Goal: Information Seeking & Learning: Learn about a topic

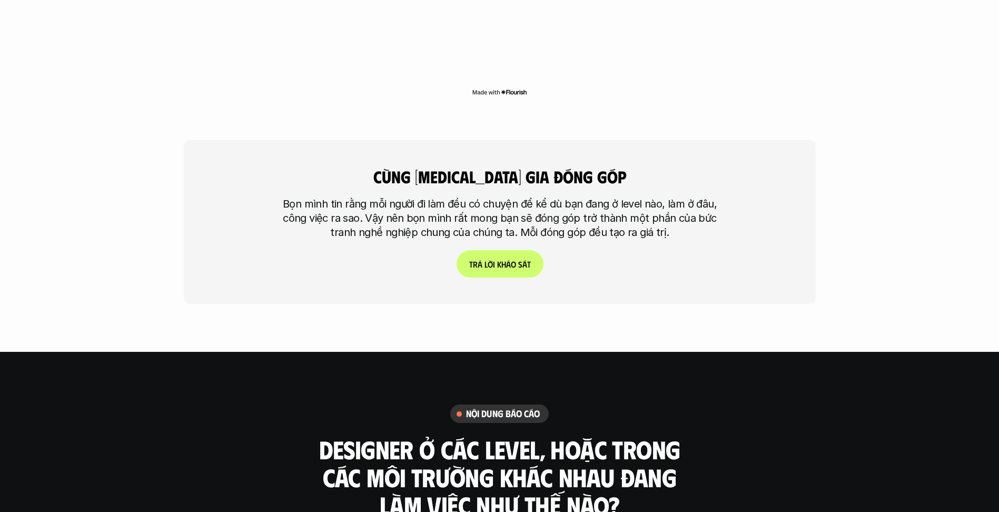
scroll to position [3266, 0]
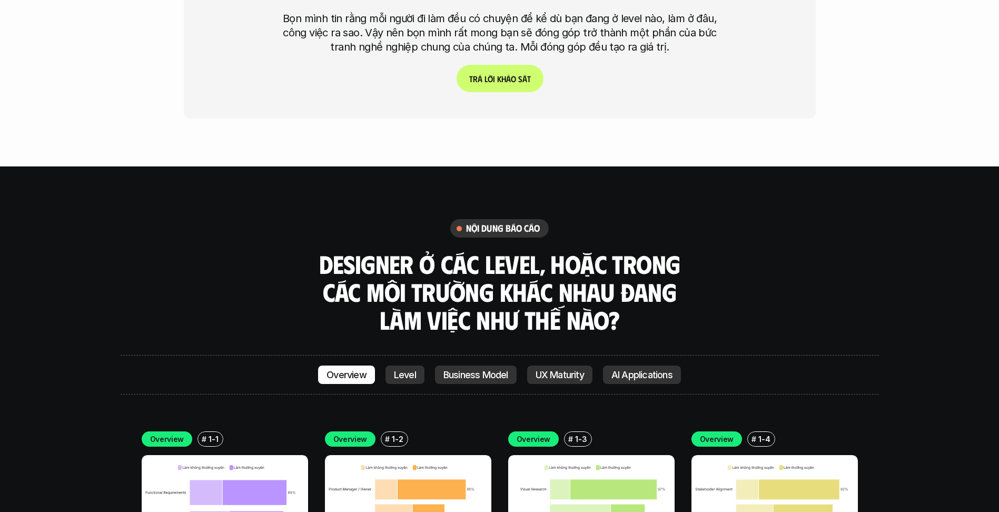
scroll to position [3582, 0]
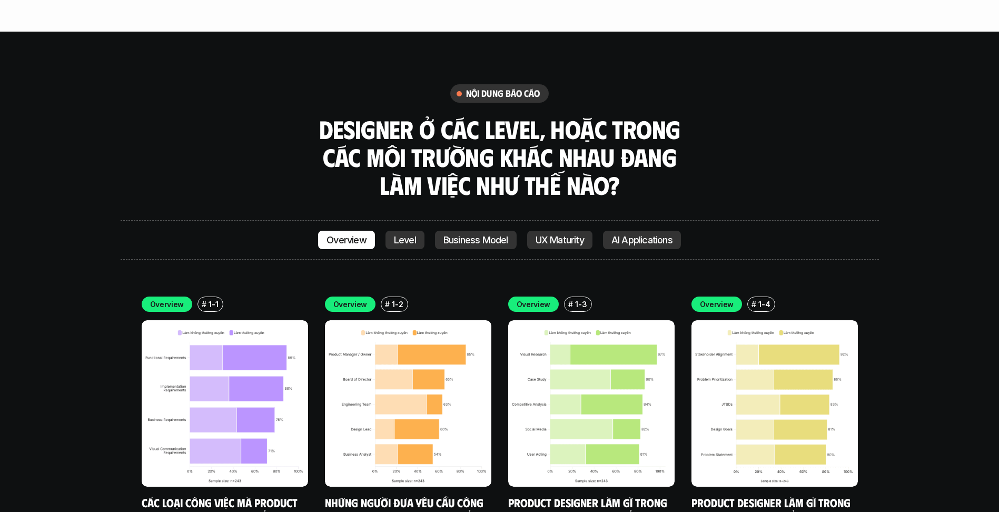
click at [395, 235] on p "Level" at bounding box center [405, 240] width 22 height 11
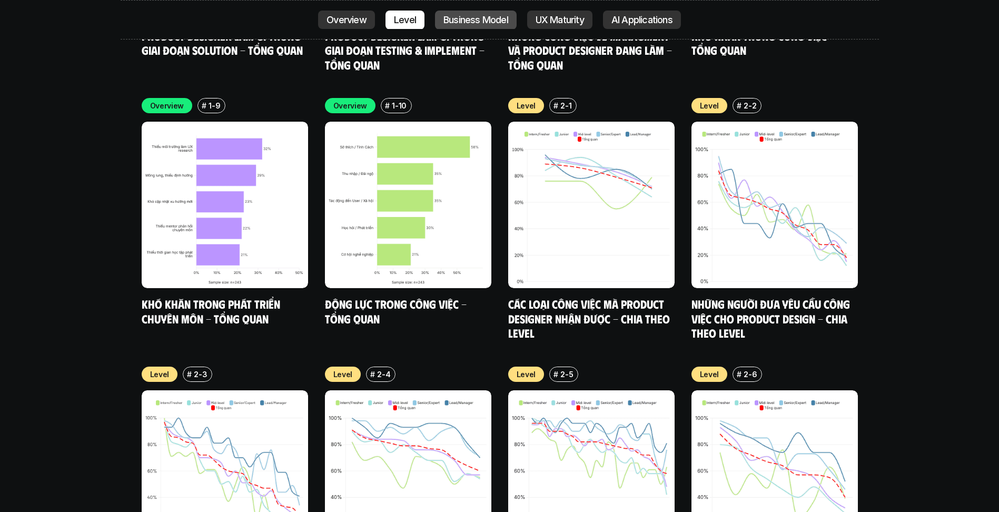
click at [465, 15] on p "Business Model" at bounding box center [476, 20] width 65 height 11
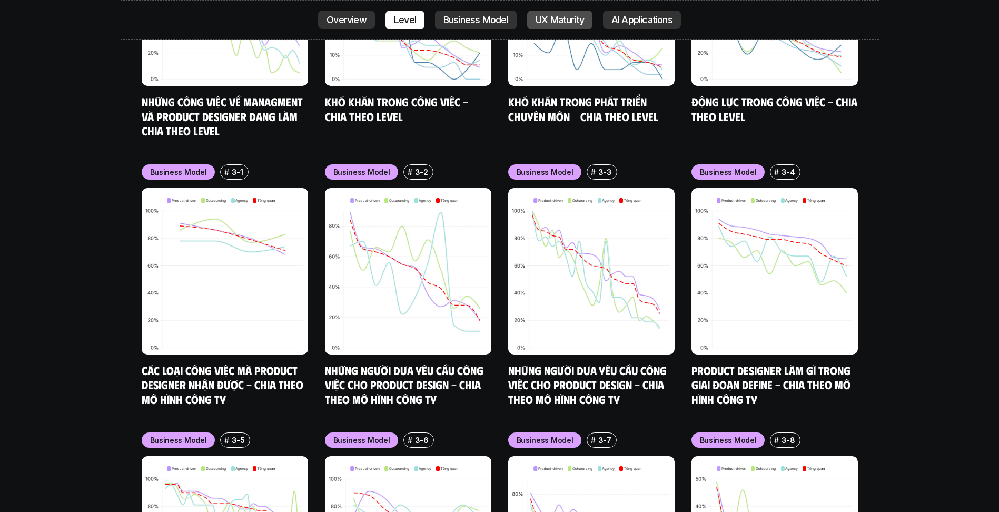
click at [547, 15] on p "UX Maturity" at bounding box center [560, 20] width 48 height 11
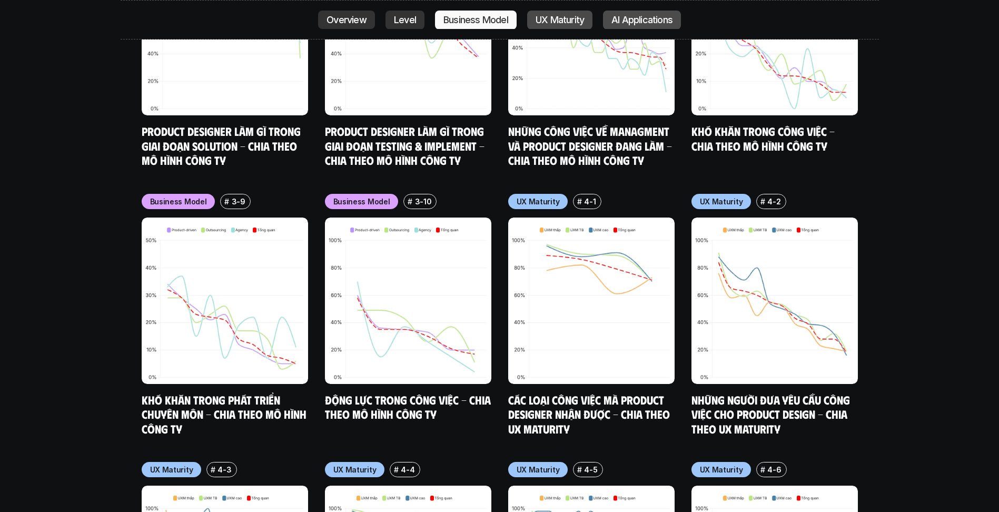
click at [637, 21] on p "AI Applications" at bounding box center [642, 20] width 61 height 11
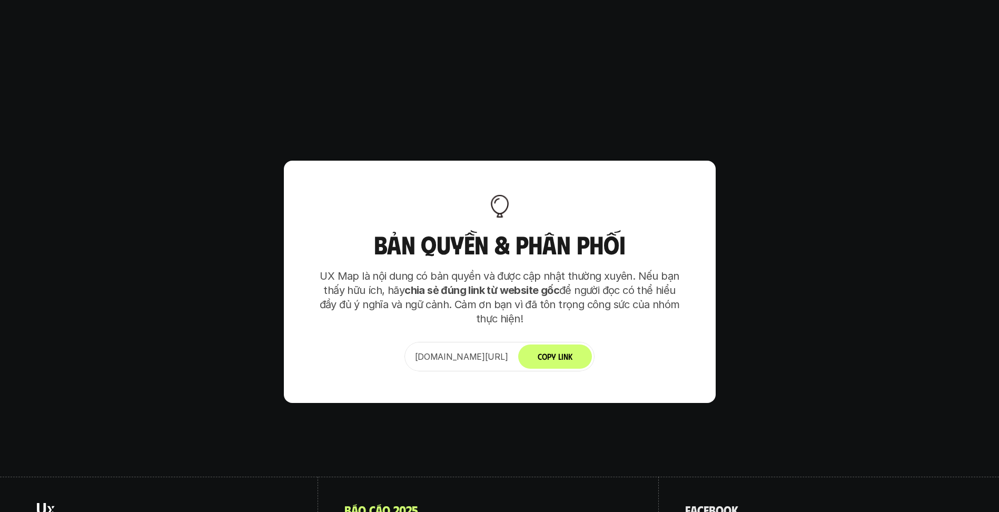
scroll to position [7401, 0]
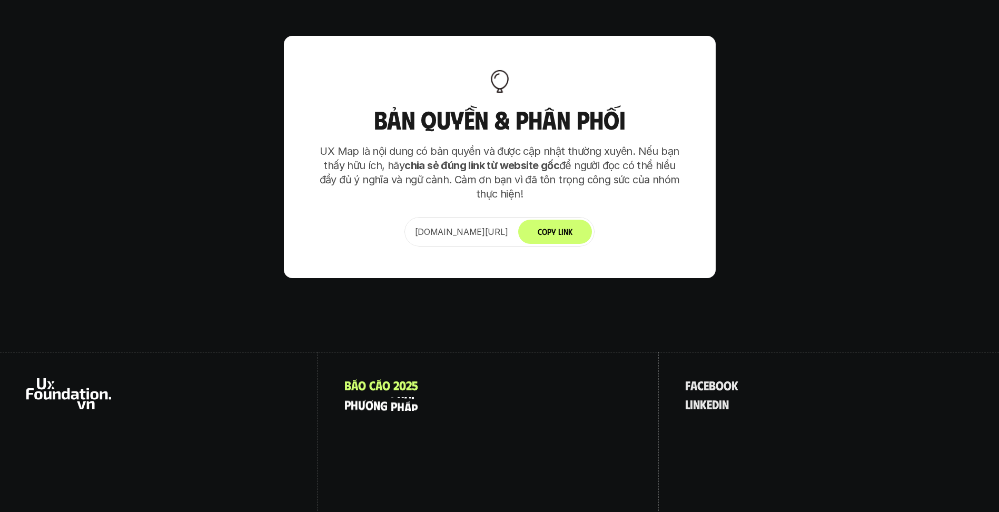
click at [381, 397] on p "p h ư ơ n g p h á p" at bounding box center [381, 404] width 73 height 14
